Goal: Transaction & Acquisition: Purchase product/service

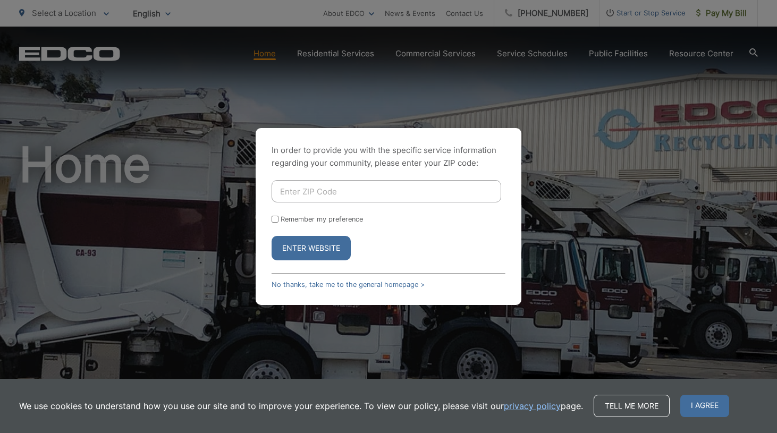
click at [298, 194] on input "Enter ZIP Code" at bounding box center [387, 191] width 230 height 22
type input "92075"
click at [314, 248] on button "Enter Website" at bounding box center [311, 248] width 79 height 24
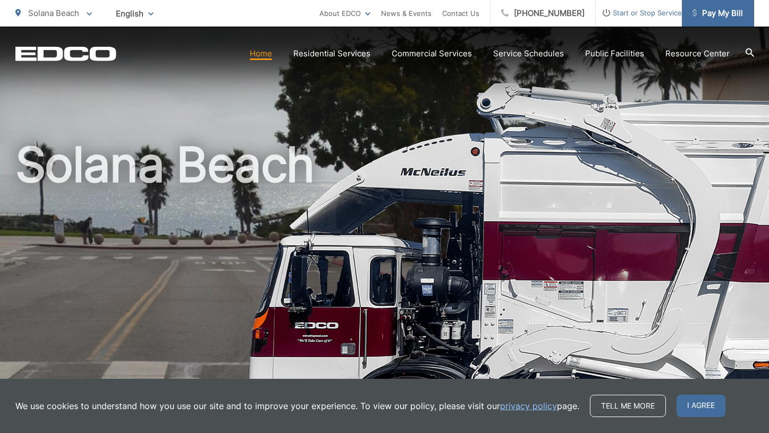
click at [725, 10] on span "Pay My Bill" at bounding box center [717, 13] width 50 height 13
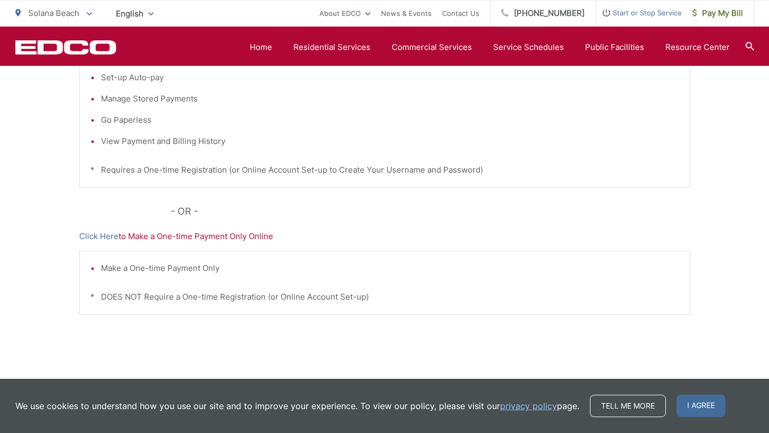
scroll to position [297, 0]
click at [93, 231] on link "Click Here" at bounding box center [98, 235] width 39 height 13
